Goal: Information Seeking & Learning: Learn about a topic

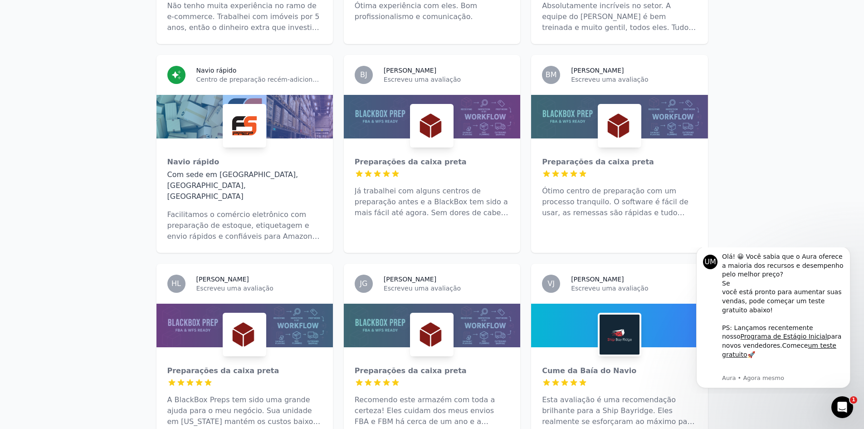
scroll to position [454, 0]
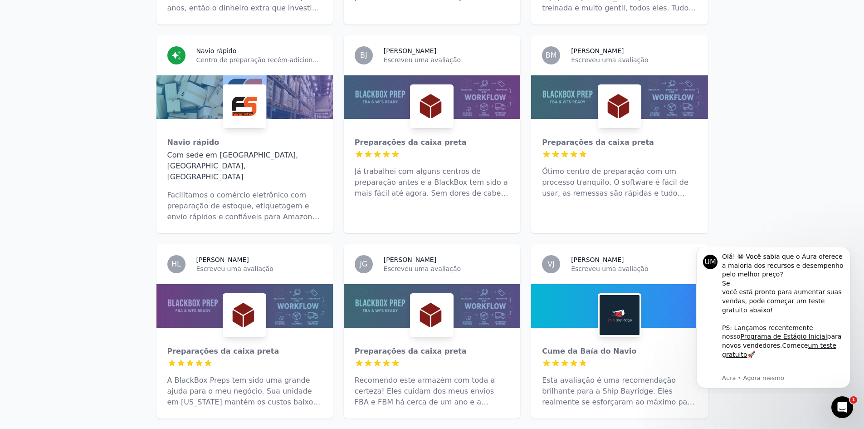
click at [258, 111] on img at bounding box center [245, 106] width 40 height 40
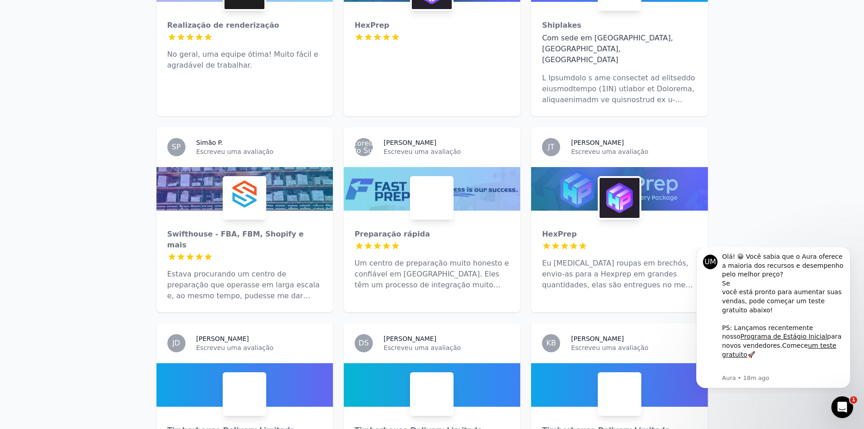
scroll to position [1044, 0]
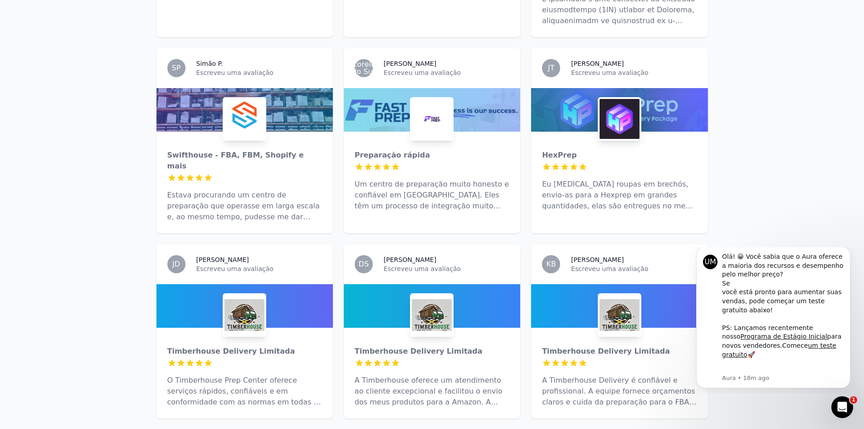
click at [423, 295] on img at bounding box center [432, 315] width 40 height 40
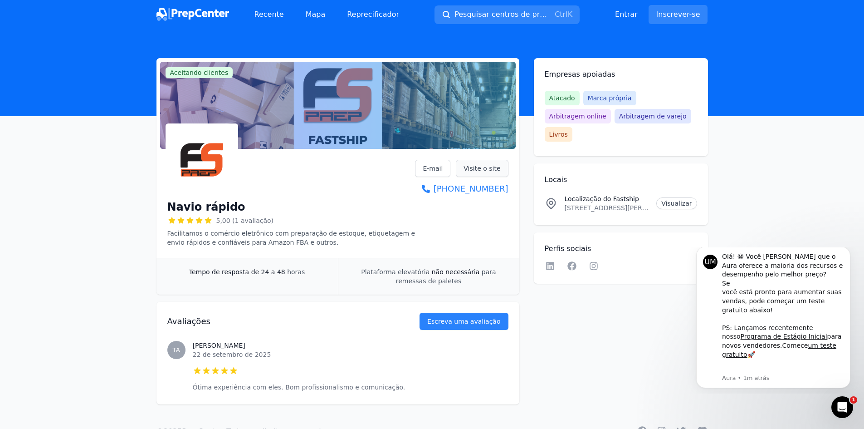
click at [486, 166] on font "Visite o site" at bounding box center [482, 168] width 37 height 7
click at [673, 200] on font "Visualizar" at bounding box center [677, 203] width 30 height 7
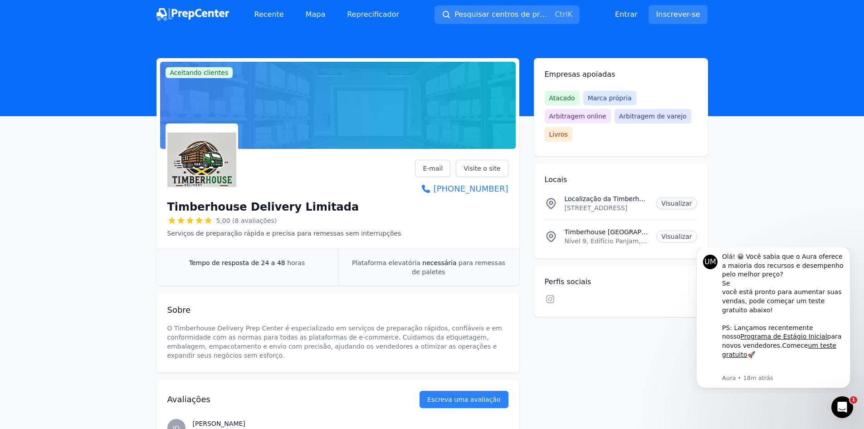
click at [679, 200] on font "Visualizar" at bounding box center [677, 203] width 30 height 7
